Goal: Obtain resource: Download file/media

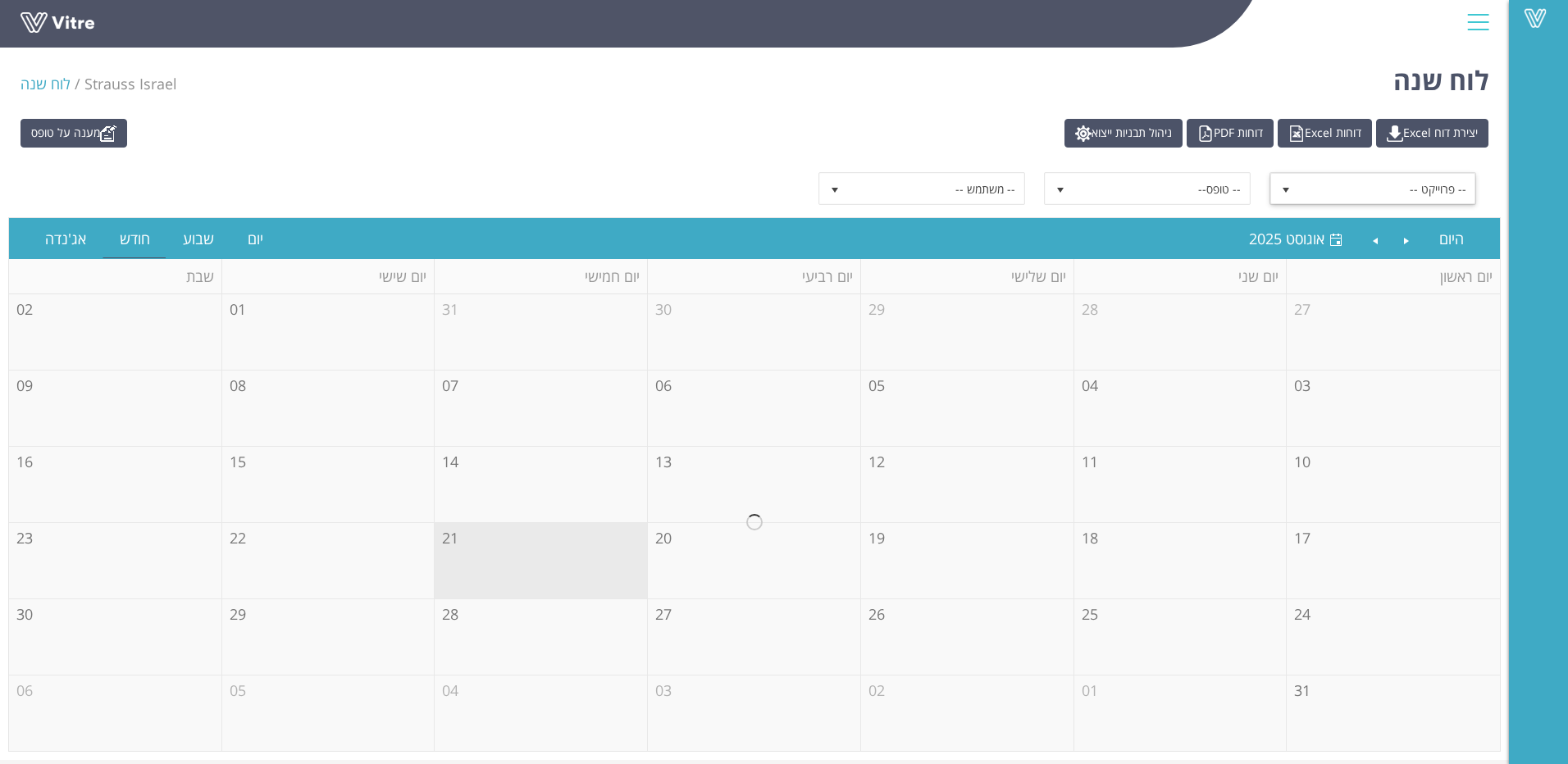
click at [1289, 183] on span "select" at bounding box center [1285, 188] width 29 height 29
click at [1398, 140] on link "יצירת דוח Excel" at bounding box center [1432, 133] width 112 height 29
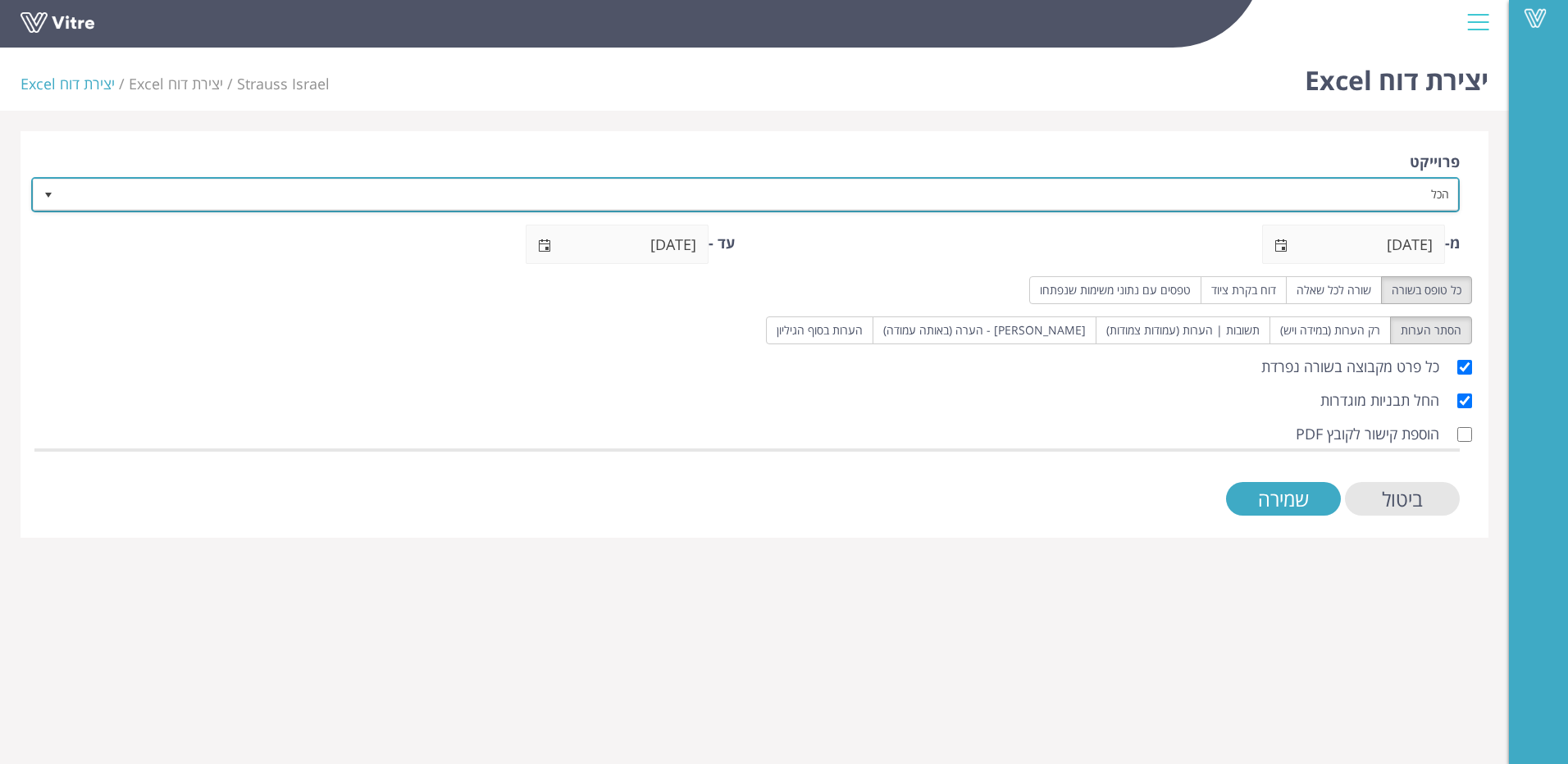
click at [35, 191] on span "select" at bounding box center [47, 194] width 29 height 29
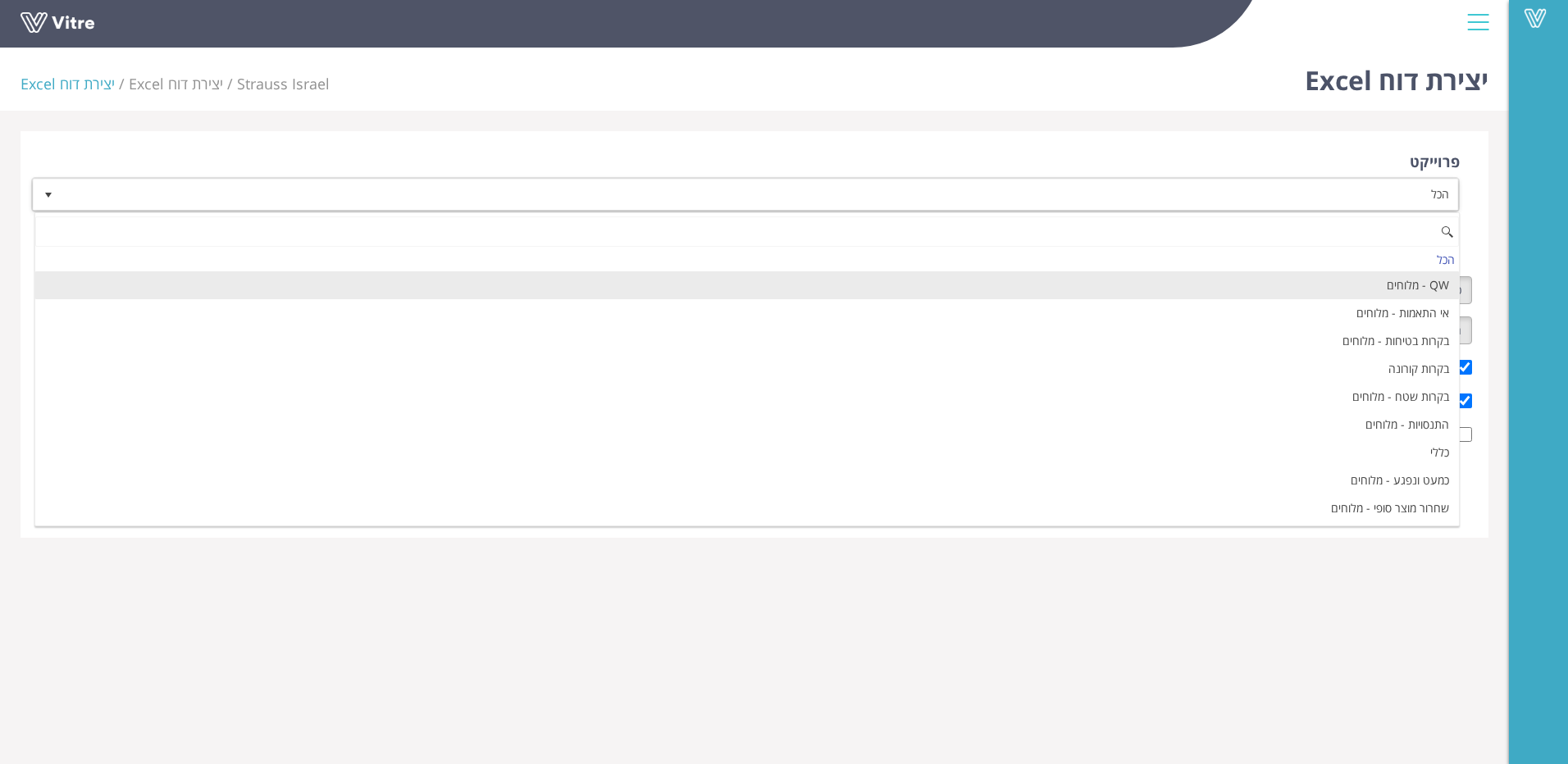
click at [1340, 280] on li "QW - מלוחים" at bounding box center [747, 285] width 1424 height 28
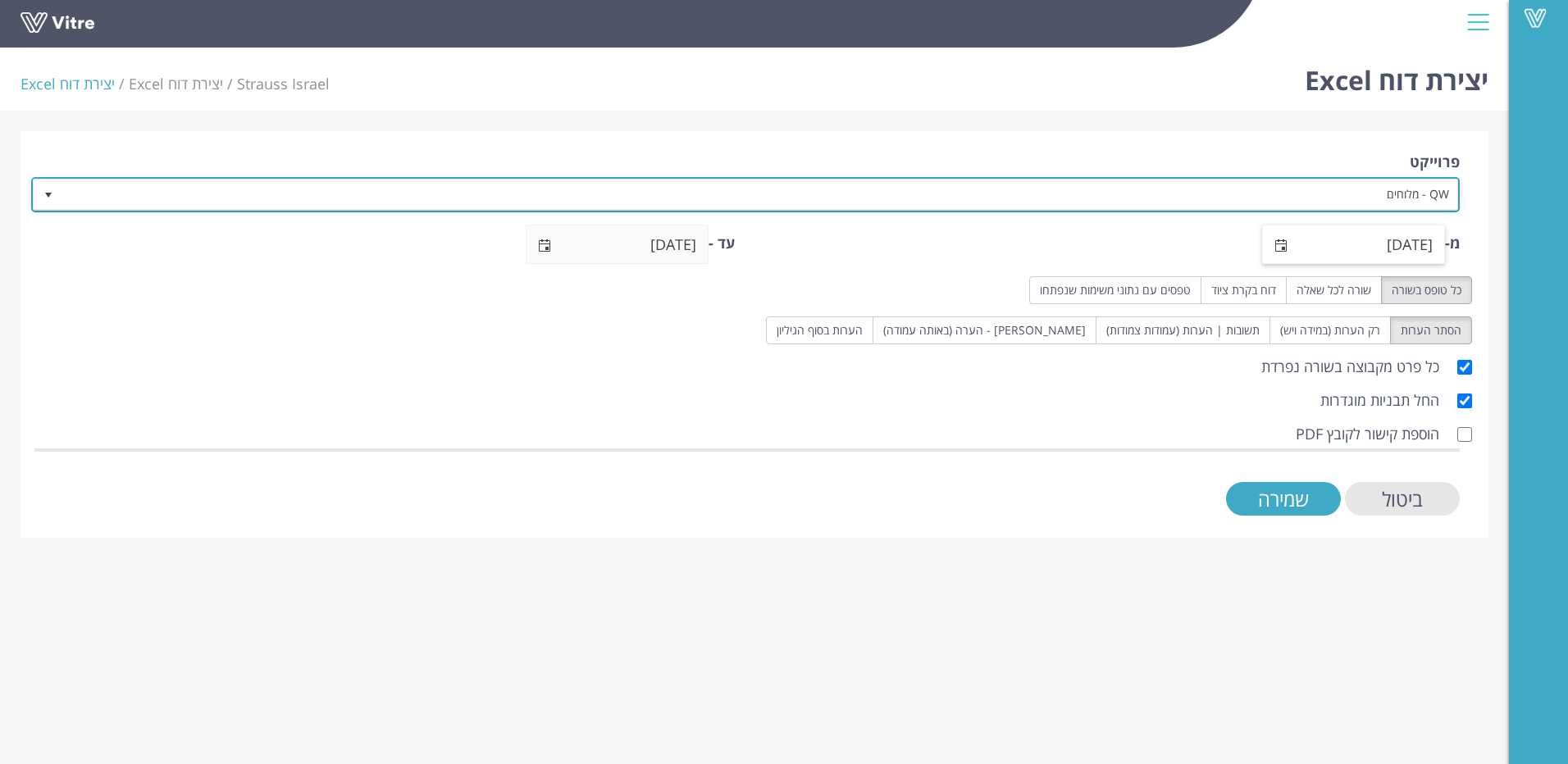
click at [1280, 248] on span "select" at bounding box center [1281, 246] width 13 height 13
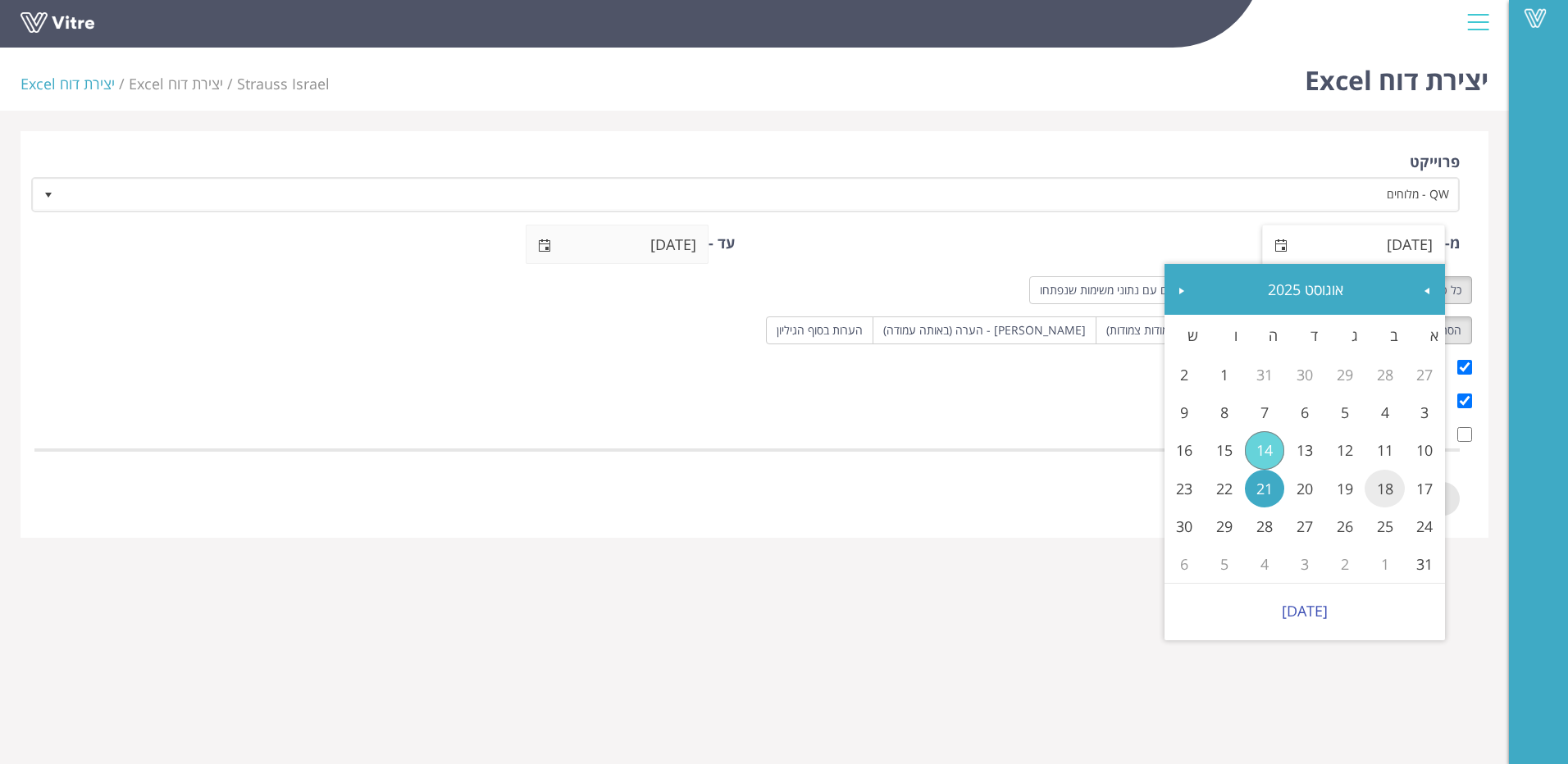
click at [1387, 494] on link "18" at bounding box center [1385, 488] width 40 height 37
type input "[DATE]"
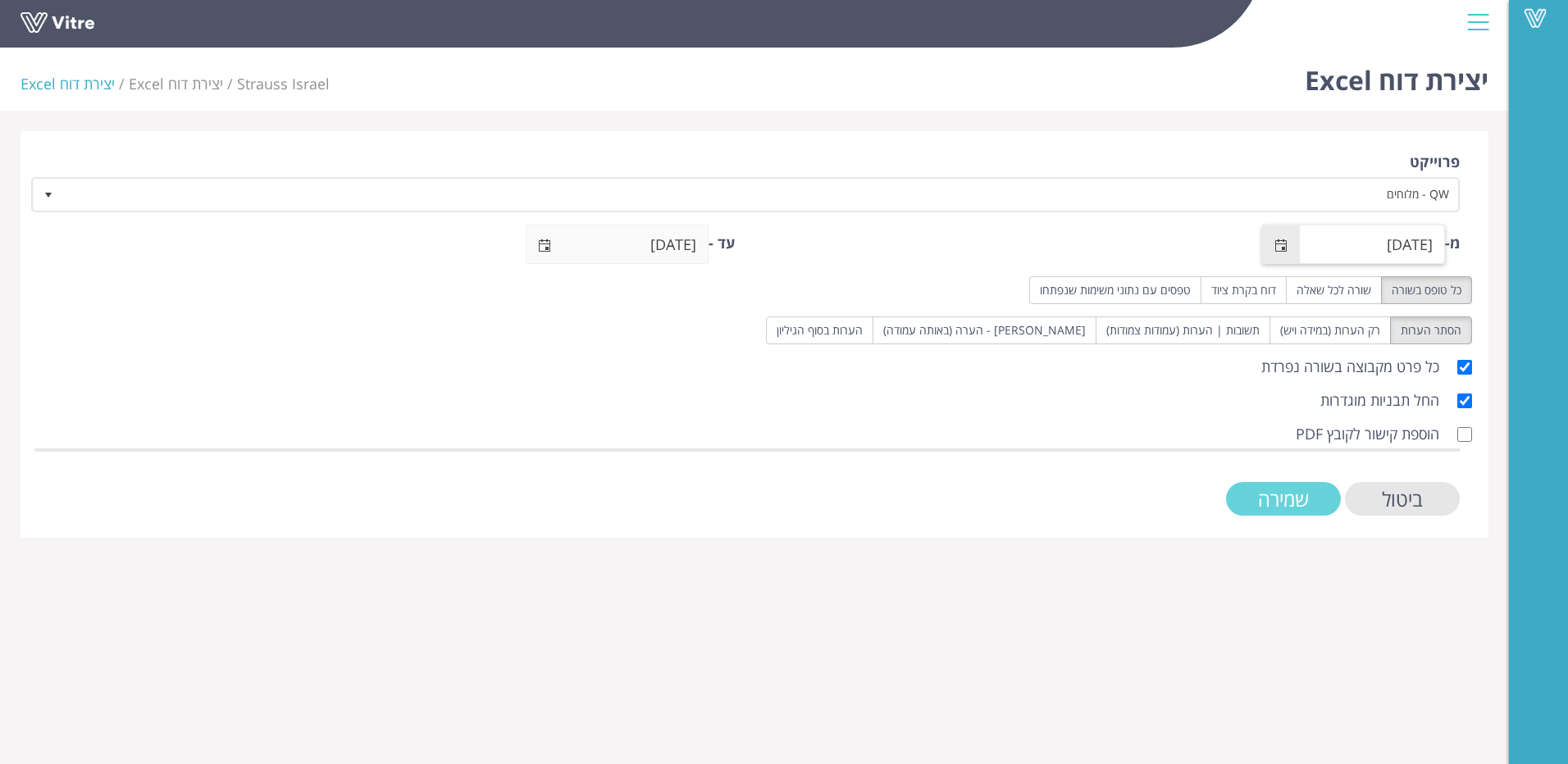
click at [1316, 499] on input "שמירה" at bounding box center [1284, 499] width 115 height 33
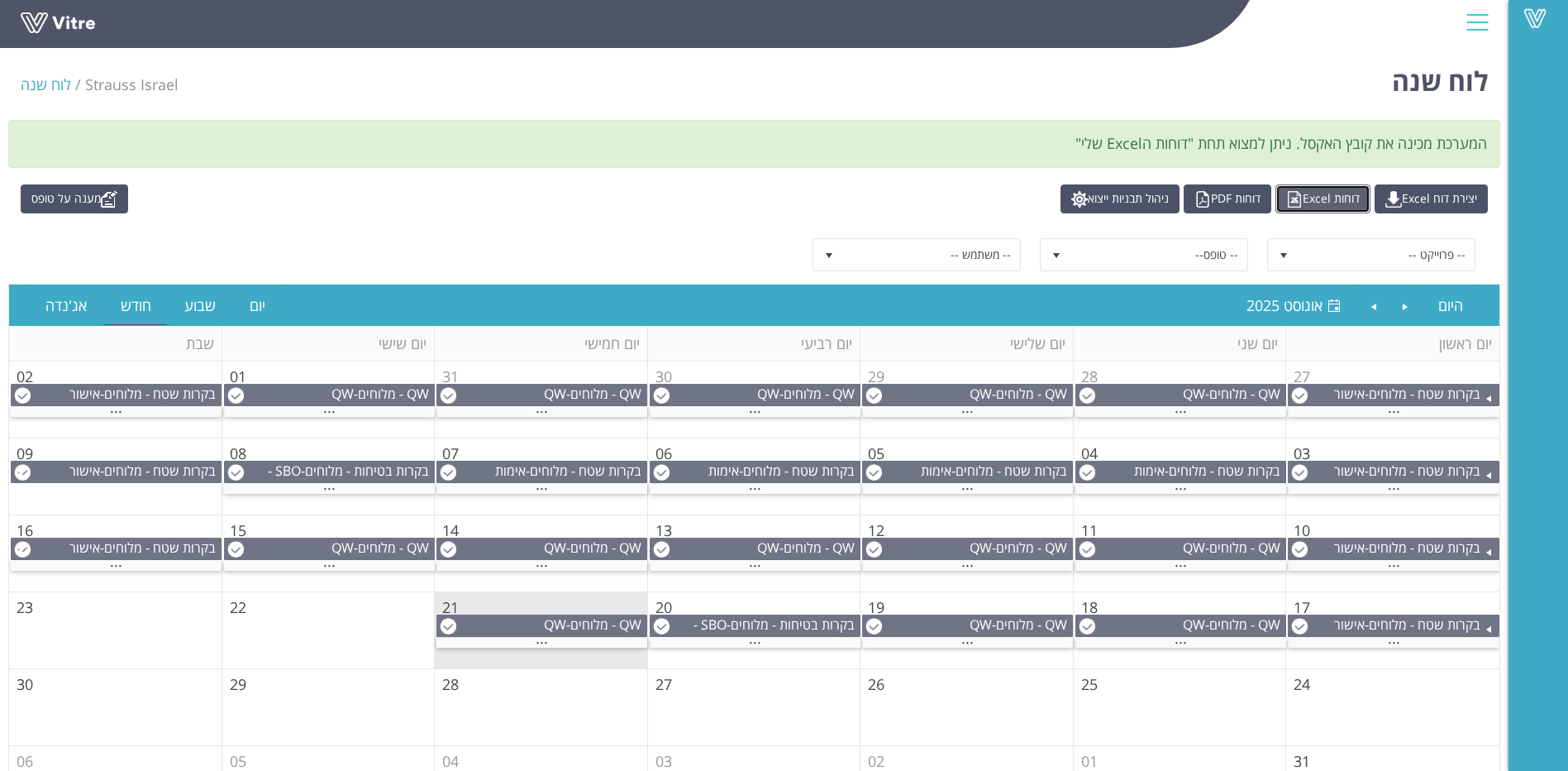
click at [1327, 202] on link "דוחות Excel" at bounding box center [1322, 199] width 95 height 29
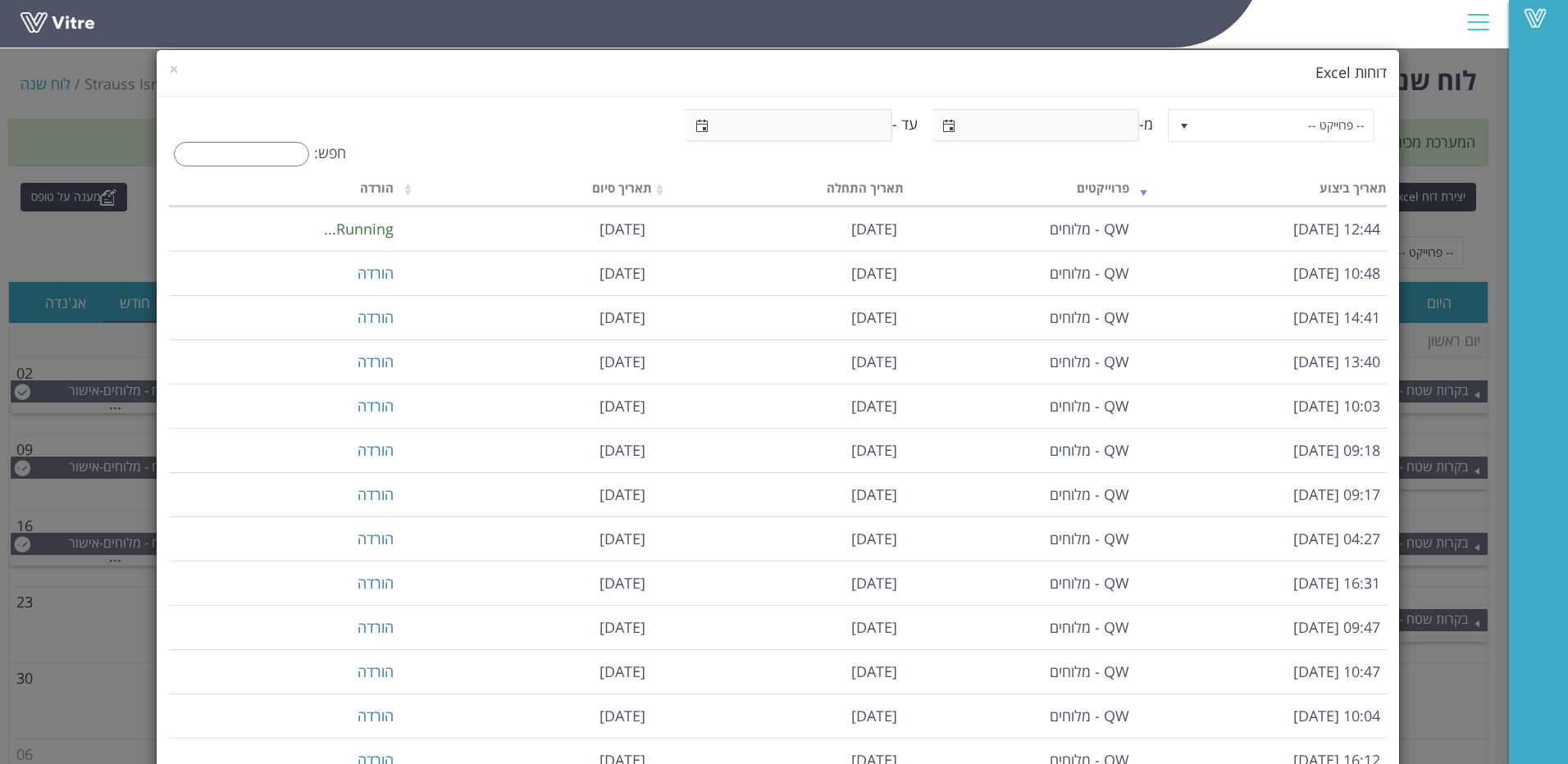
click at [1554, 208] on div "× דוחות Excel -- פרוייקט -- מ- עד - חפש: תאריך ביצוע פרוייקטים תאריך התחלה תארי…" at bounding box center [784, 382] width 1568 height 764
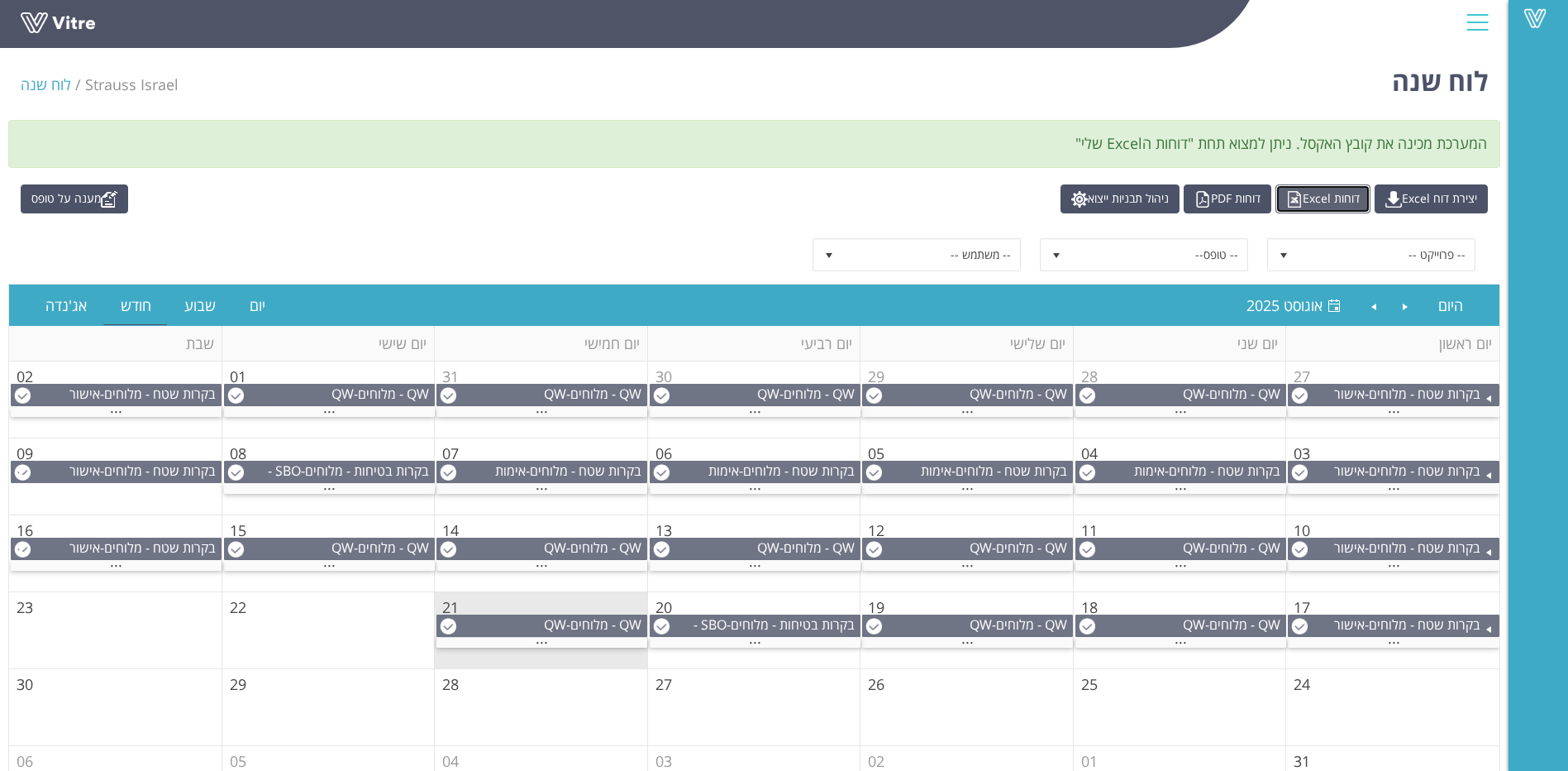
click at [1314, 201] on link "דוחות Excel" at bounding box center [1322, 199] width 95 height 29
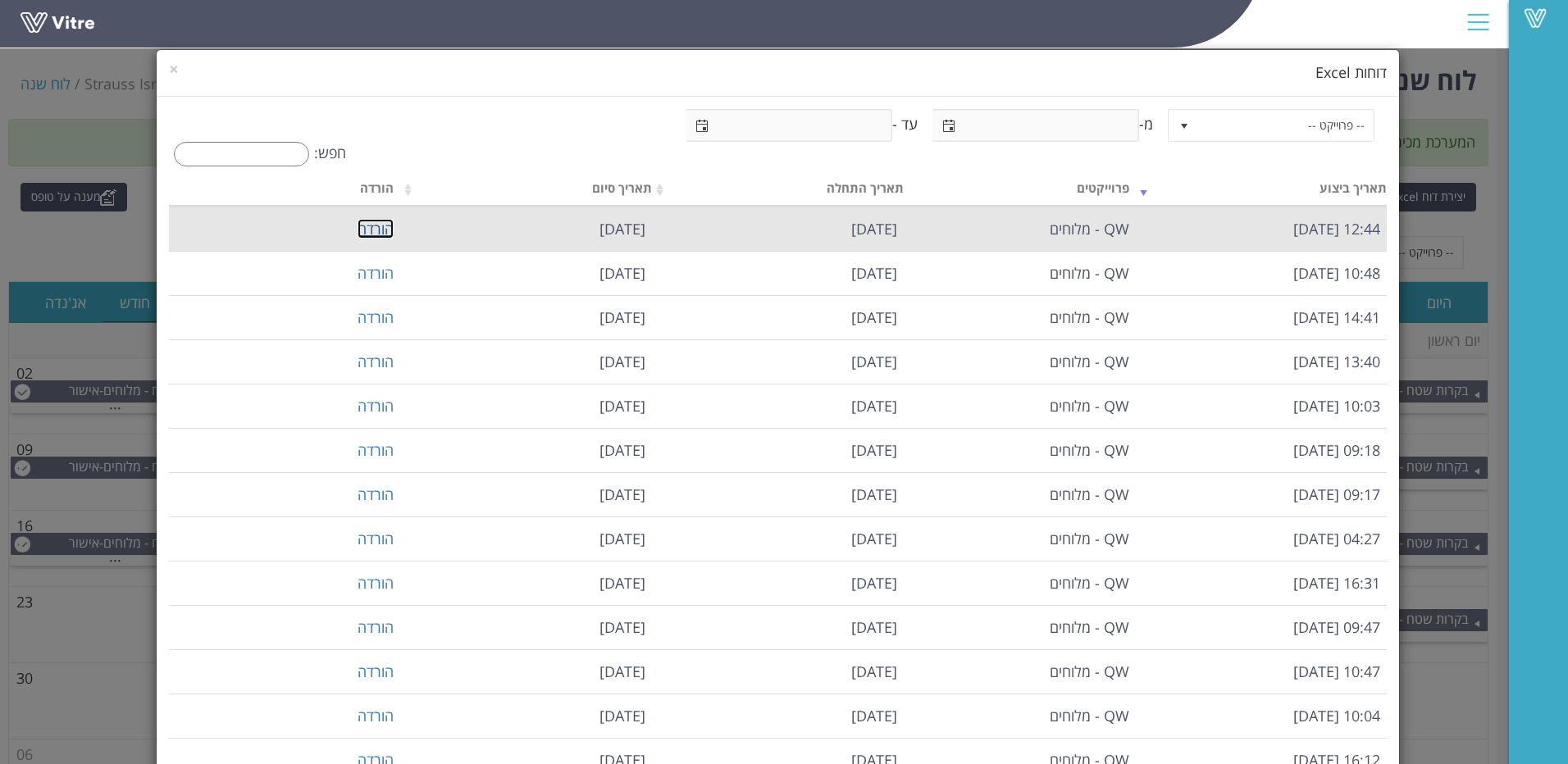
click at [387, 232] on link "הורדה" at bounding box center [375, 229] width 36 height 20
